Goal: Task Accomplishment & Management: Complete application form

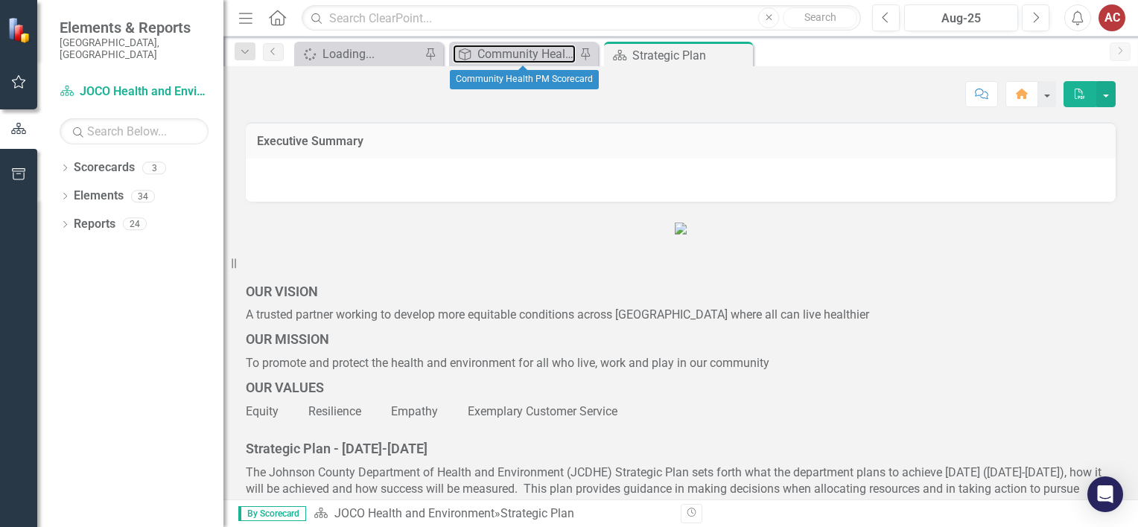
click at [504, 51] on div "Community Health PM Scorecard" at bounding box center [526, 54] width 98 height 19
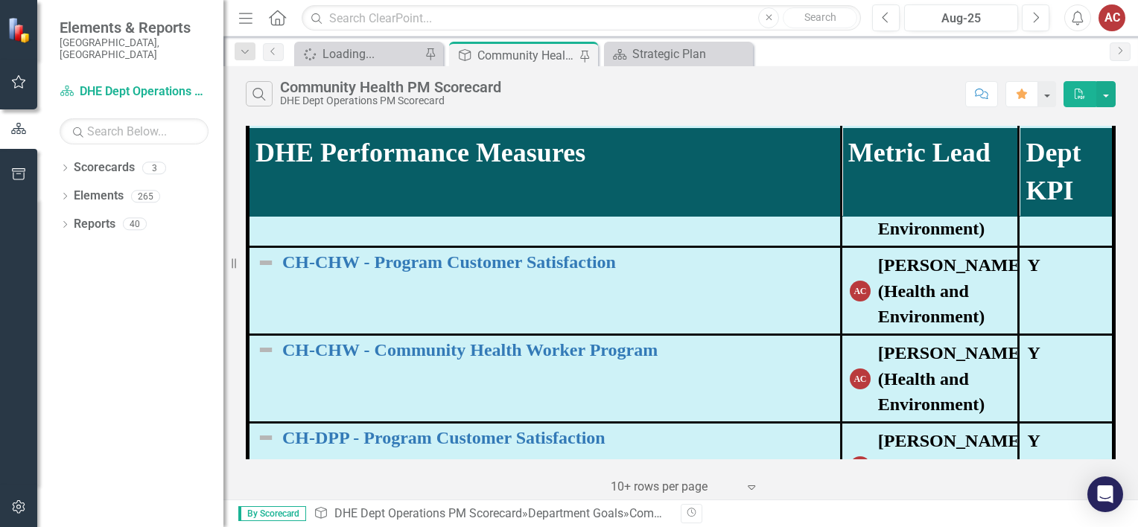
scroll to position [234, 0]
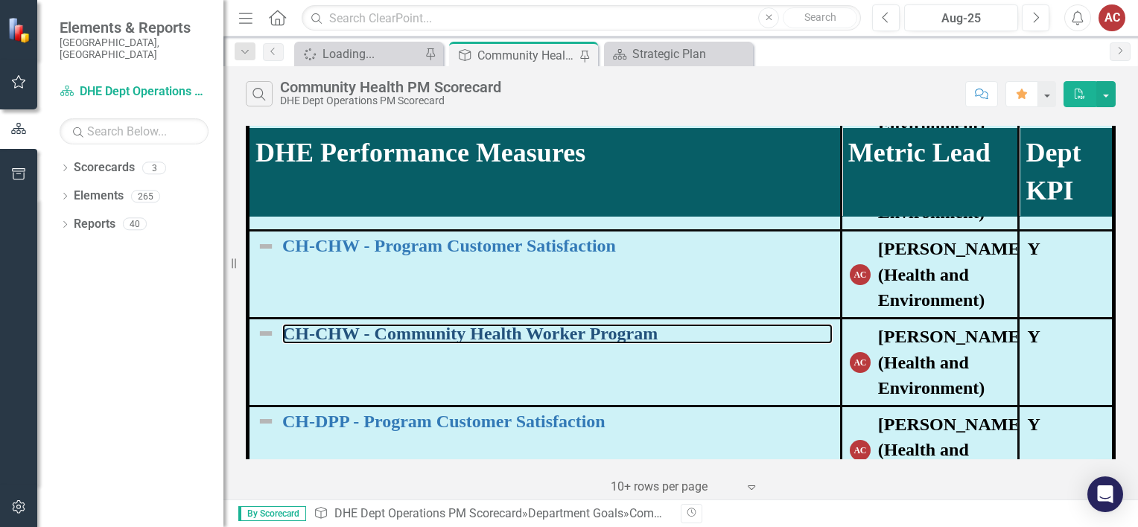
click at [435, 330] on link "CH-CHW - Community Health Worker Program" at bounding box center [557, 333] width 550 height 19
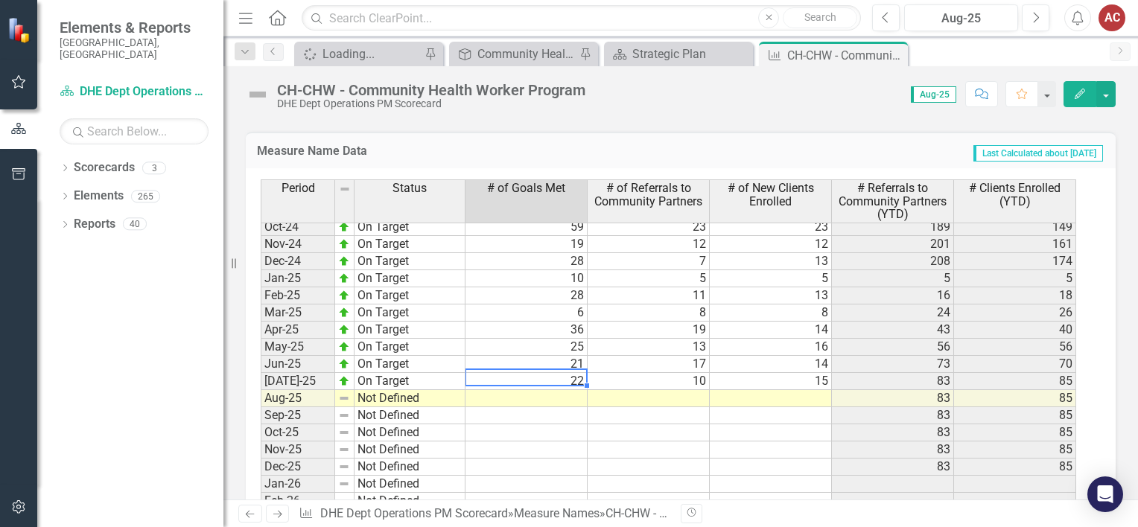
click at [559, 375] on tbody "Oct-23 Not Defined Nov-23 Not Defined Dec-23 Not Defined Jan-24 Not Defined Feb…" at bounding box center [669, 347] width 816 height 669
click at [559, 375] on td "22" at bounding box center [527, 381] width 122 height 17
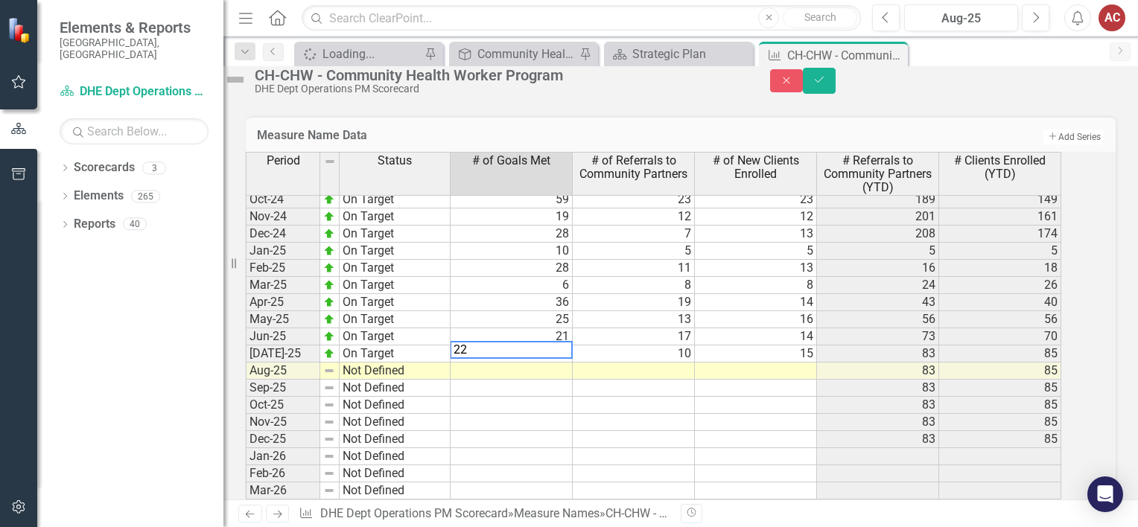
type textarea "2"
type textarea "32"
click at [562, 380] on td at bounding box center [512, 371] width 122 height 17
click at [656, 380] on td at bounding box center [634, 371] width 122 height 17
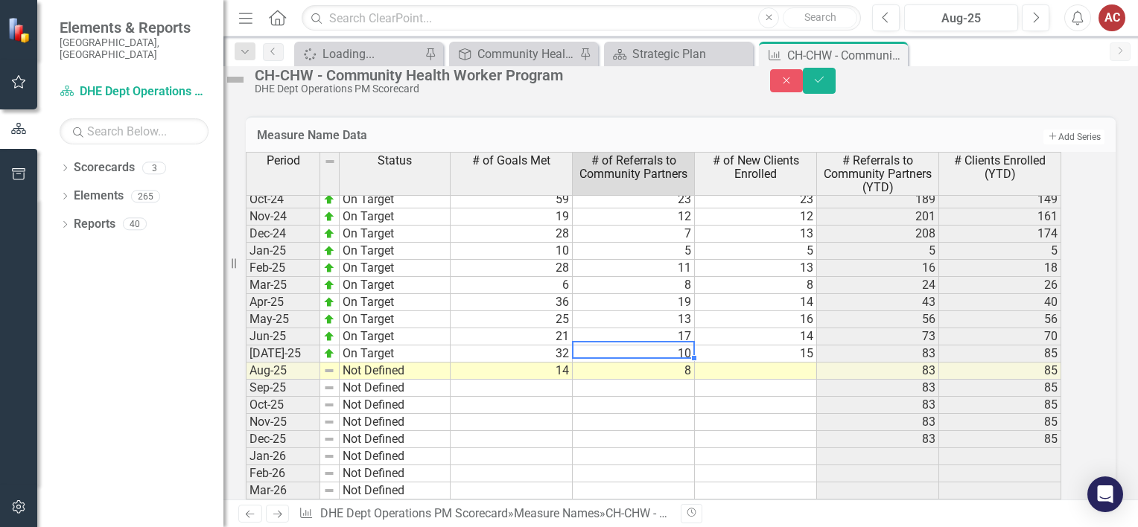
click at [679, 363] on td "10" at bounding box center [634, 354] width 122 height 17
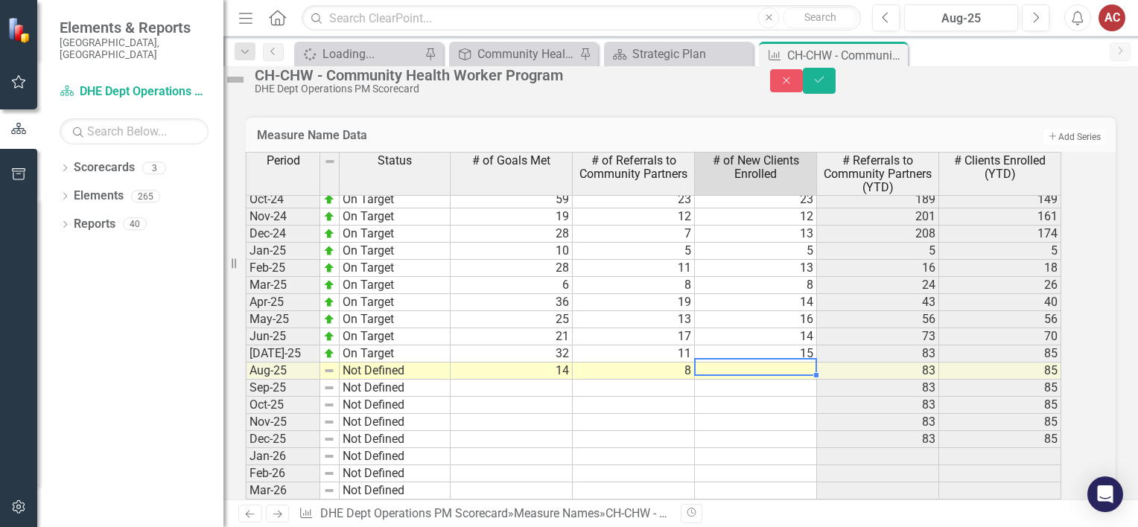
click at [802, 380] on td at bounding box center [756, 371] width 122 height 17
click at [792, 363] on td "15" at bounding box center [756, 354] width 122 height 17
type textarea "17"
click at [805, 380] on td at bounding box center [756, 371] width 122 height 17
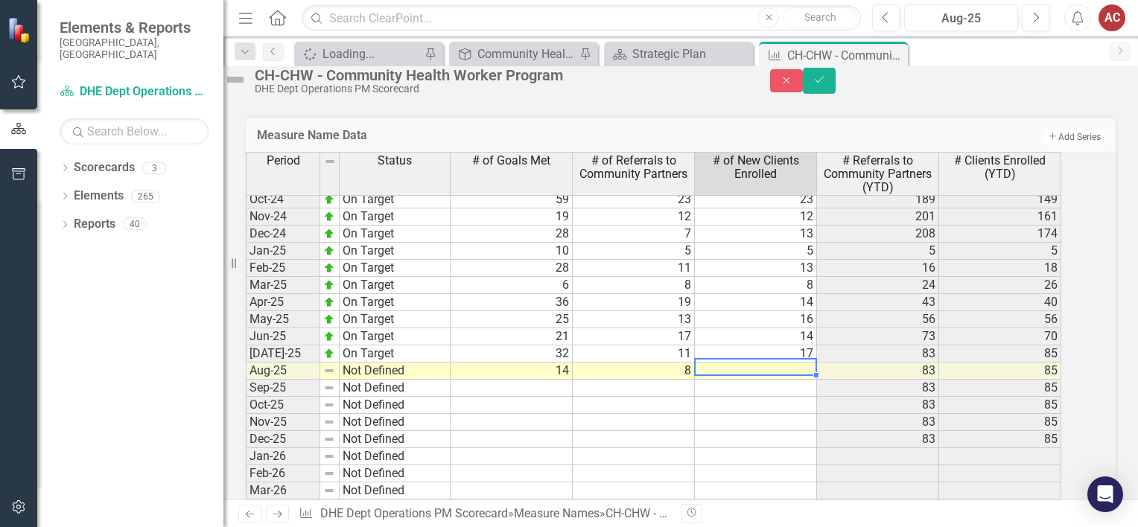
click at [805, 380] on td at bounding box center [756, 371] width 122 height 17
click at [799, 414] on td at bounding box center [756, 405] width 122 height 17
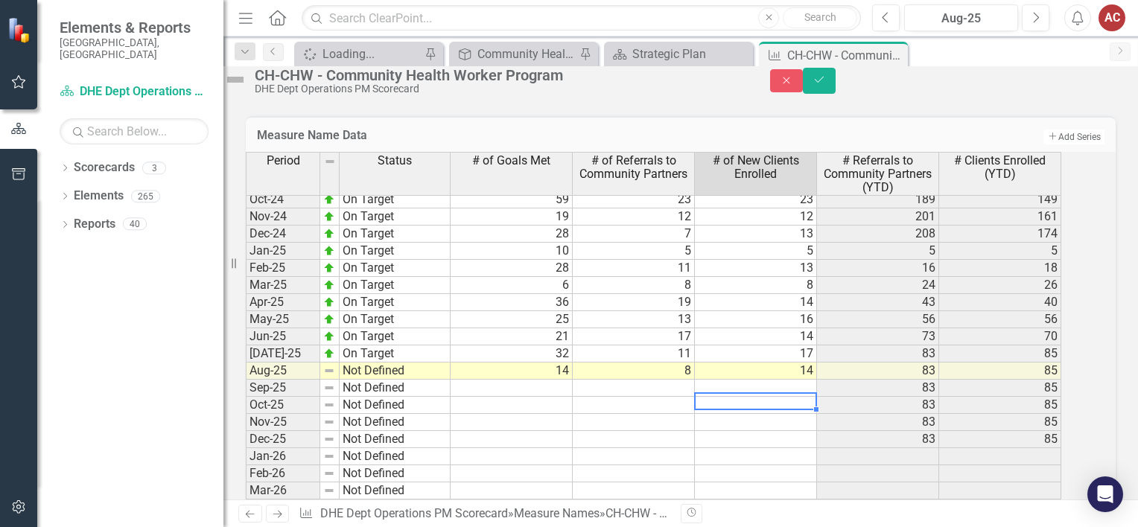
click at [560, 346] on td "21" at bounding box center [512, 336] width 122 height 17
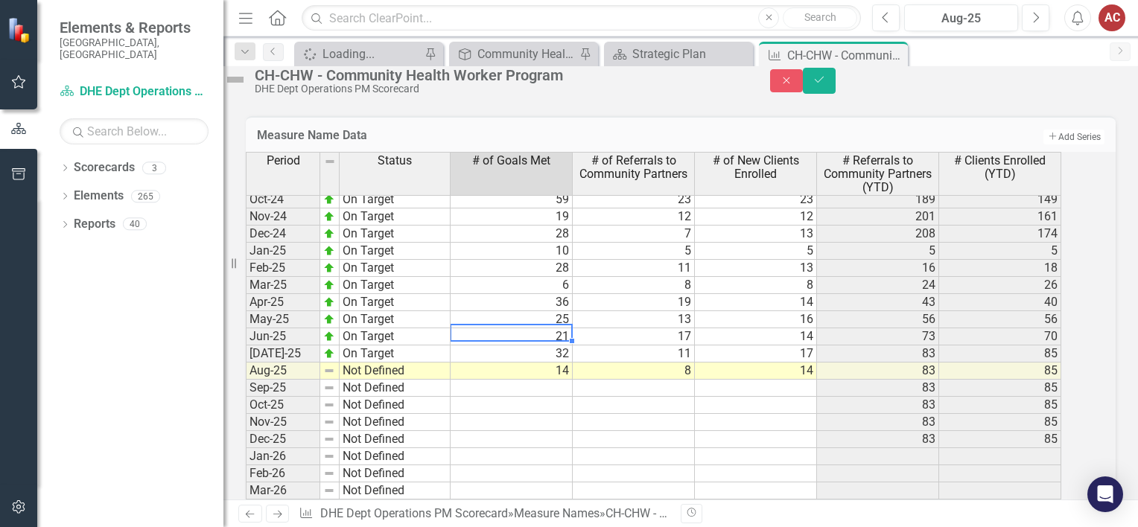
click at [560, 346] on td "21" at bounding box center [512, 336] width 122 height 17
type textarea "25"
click at [557, 431] on td at bounding box center [512, 422] width 122 height 17
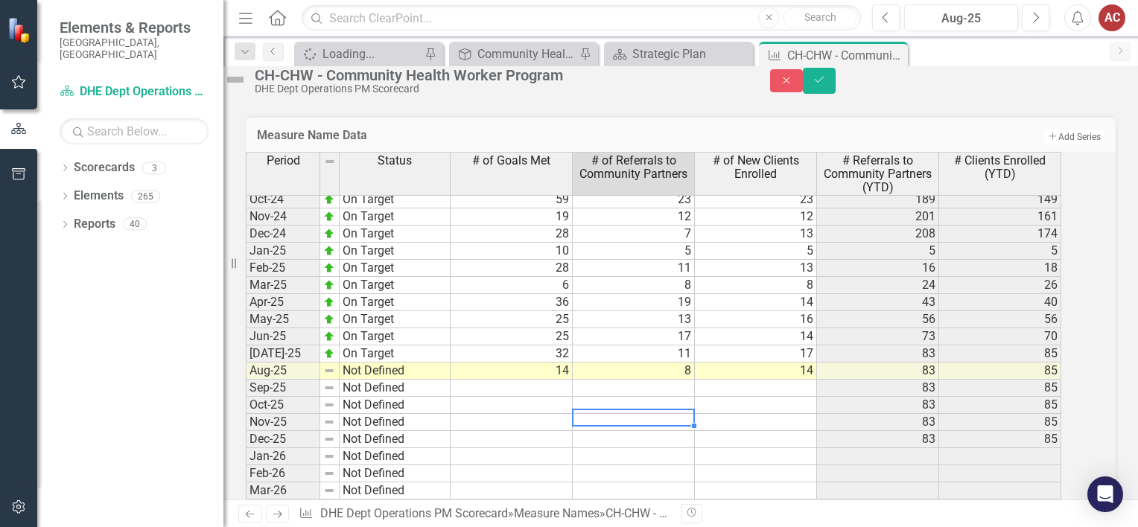
click at [676, 431] on td at bounding box center [634, 422] width 122 height 17
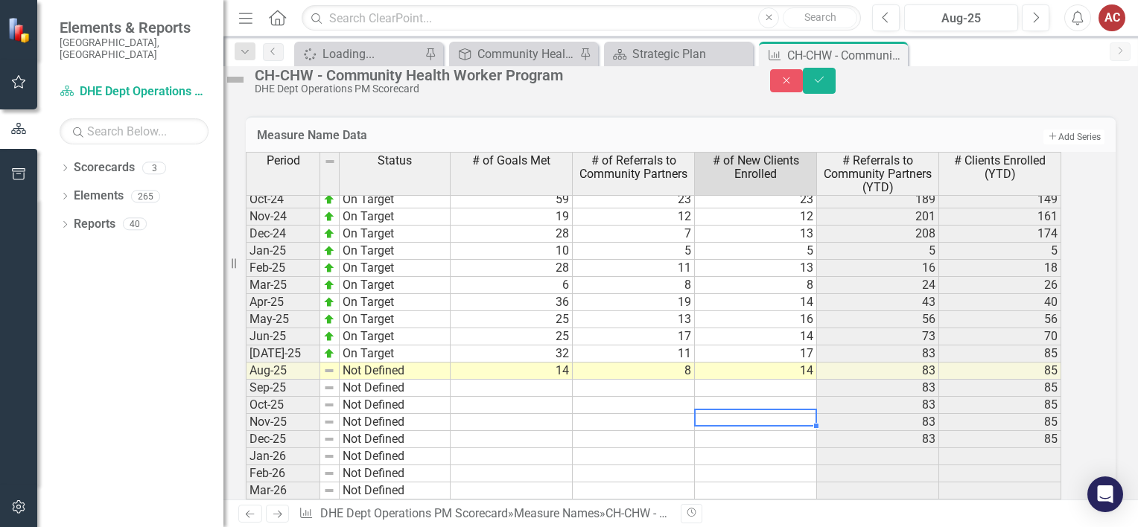
click at [784, 431] on td at bounding box center [756, 422] width 122 height 17
click at [656, 431] on td at bounding box center [634, 422] width 122 height 17
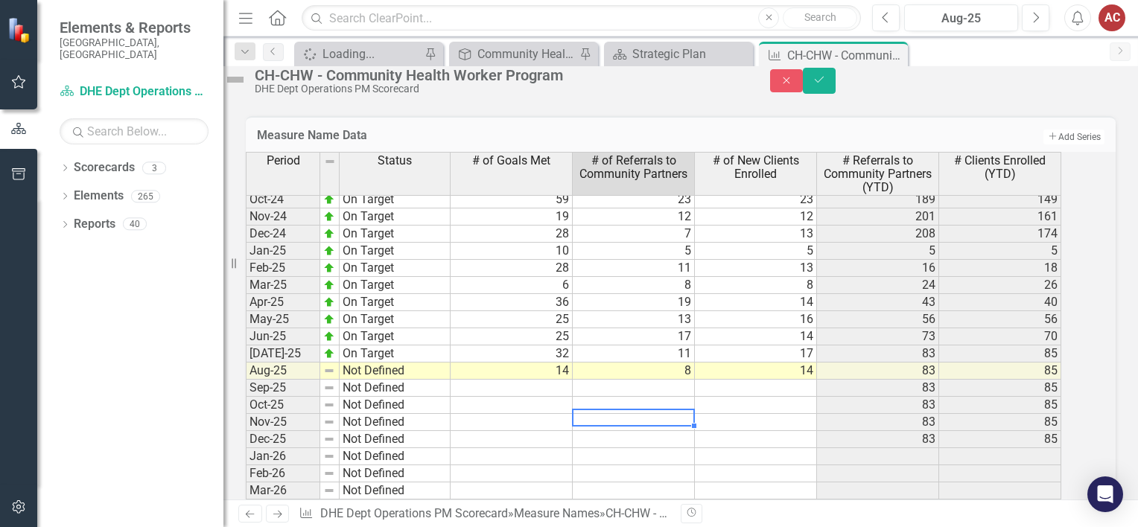
click at [530, 431] on td at bounding box center [512, 422] width 122 height 17
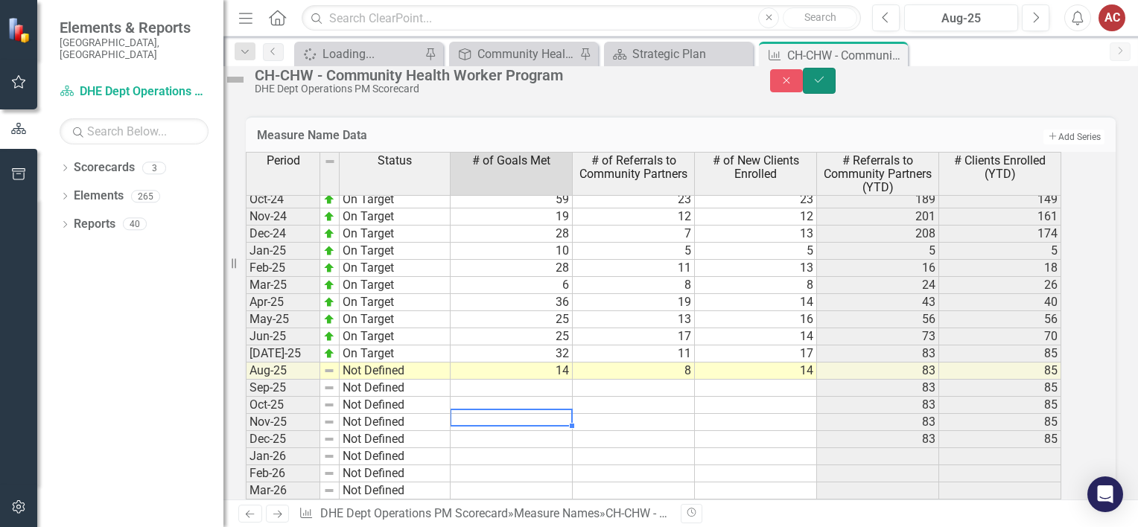
click at [826, 83] on icon "Save" at bounding box center [819, 79] width 13 height 10
